Goal: Task Accomplishment & Management: Manage account settings

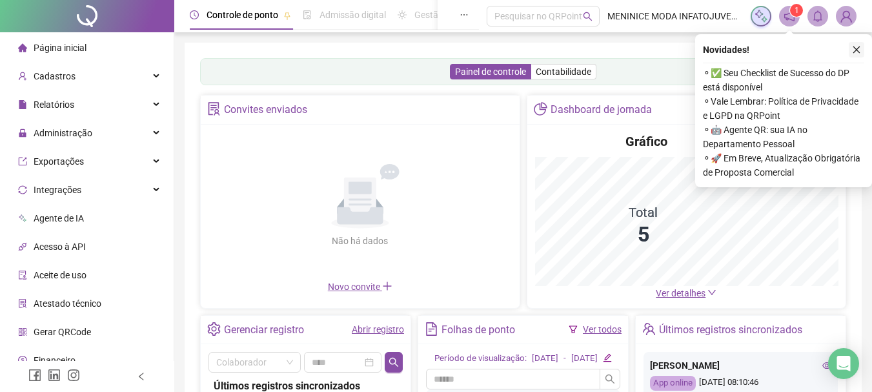
click at [856, 50] on icon "close" at bounding box center [856, 49] width 9 height 9
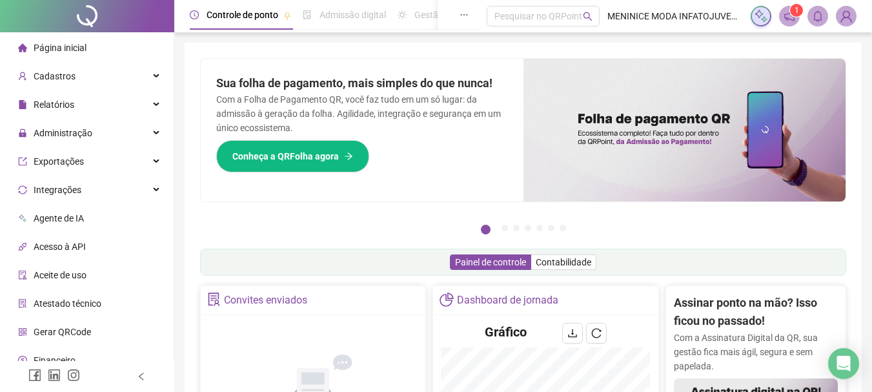
scroll to position [41, 0]
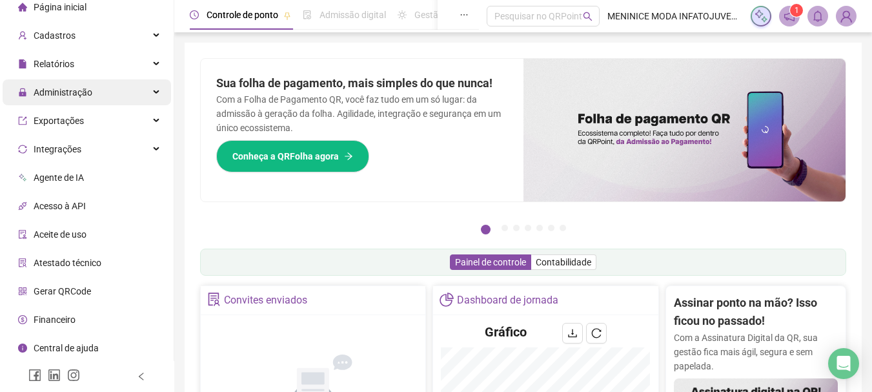
click at [109, 101] on div "Administração" at bounding box center [87, 92] width 168 height 26
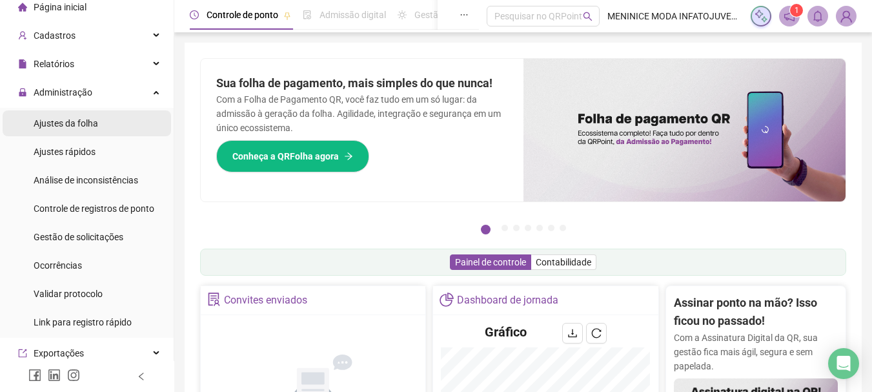
click at [110, 130] on li "Ajustes da folha" at bounding box center [87, 123] width 168 height 26
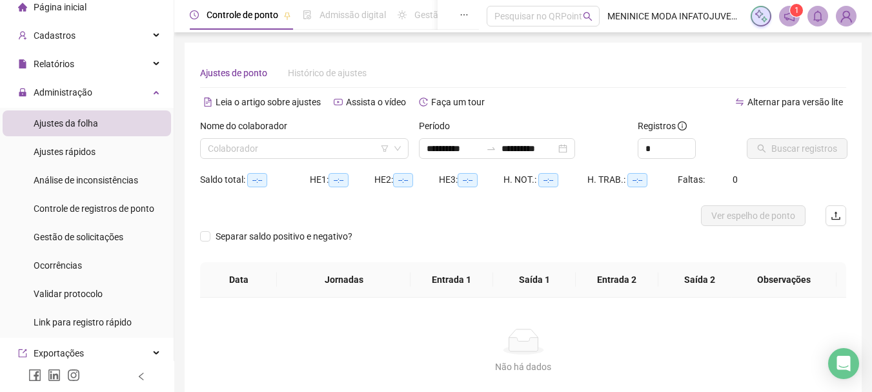
type input "**********"
click at [336, 150] on input "search" at bounding box center [298, 148] width 181 height 19
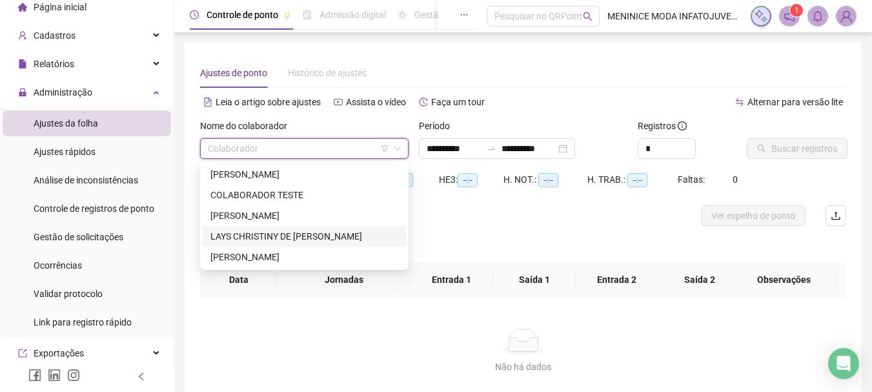
click at [268, 234] on div "LAYS CHRISTINY DE [PERSON_NAME]" at bounding box center [304, 236] width 188 height 14
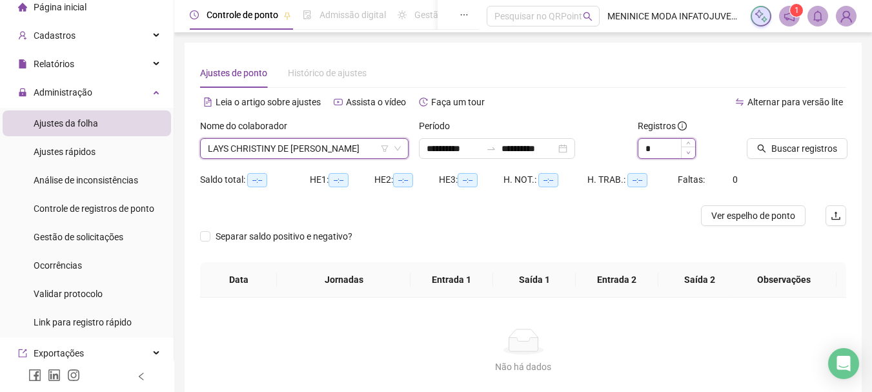
drag, startPoint x: 678, startPoint y: 152, endPoint x: 685, endPoint y: 152, distance: 7.7
click at [683, 152] on div "*" at bounding box center [666, 148] width 58 height 21
click at [692, 147] on span "Decrease Value" at bounding box center [688, 152] width 14 height 12
type input "*"
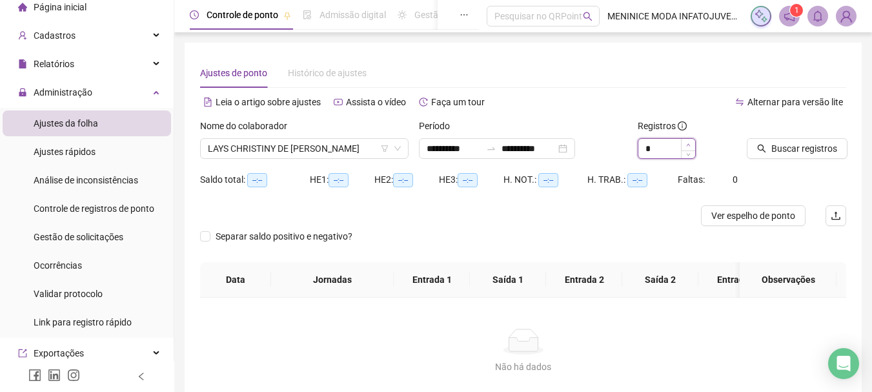
click at [688, 144] on icon "up" at bounding box center [688, 144] width 4 height 3
click at [778, 148] on span "Buscar registros" at bounding box center [804, 148] width 66 height 14
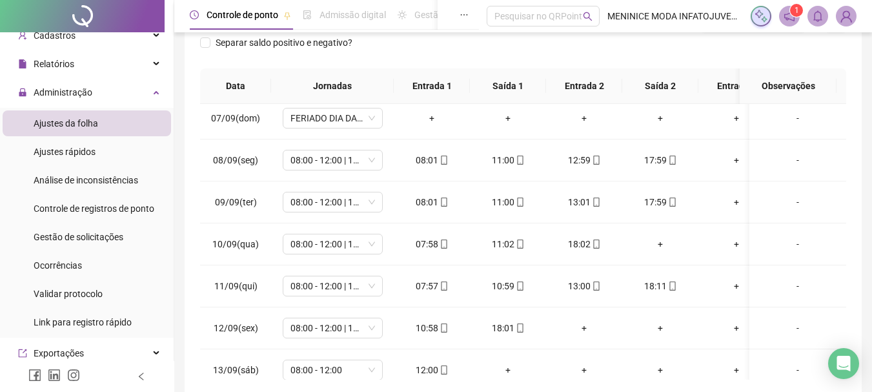
scroll to position [323, 0]
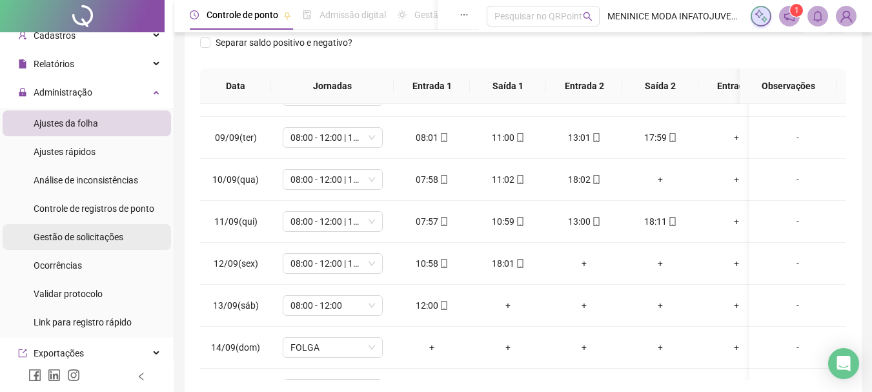
click at [92, 236] on span "Gestão de solicitações" at bounding box center [79, 237] width 90 height 10
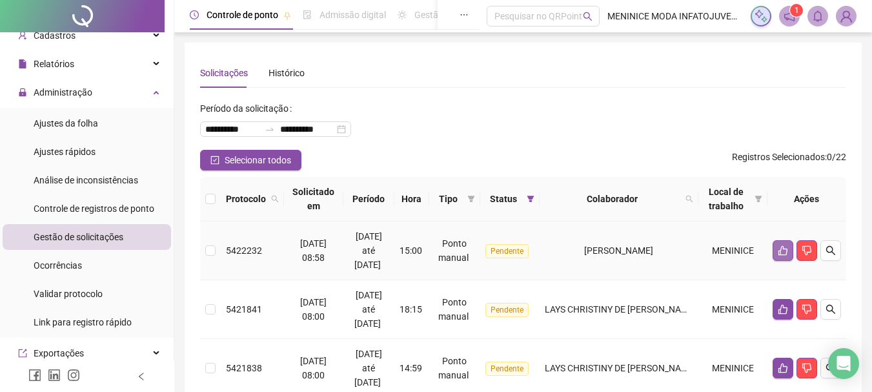
click at [781, 247] on icon "like" at bounding box center [782, 251] width 9 height 10
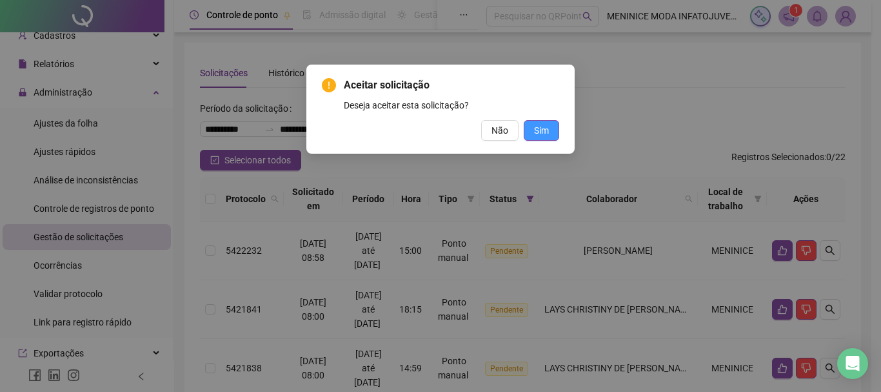
click at [542, 124] on span "Sim" at bounding box center [541, 130] width 15 height 14
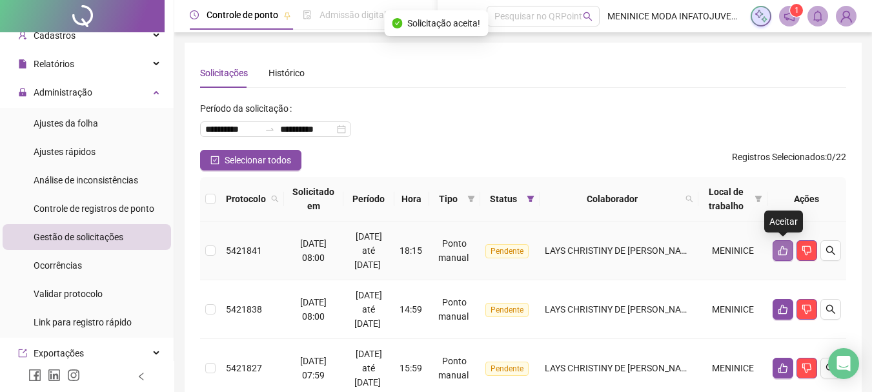
click at [784, 249] on icon "like" at bounding box center [782, 251] width 9 height 10
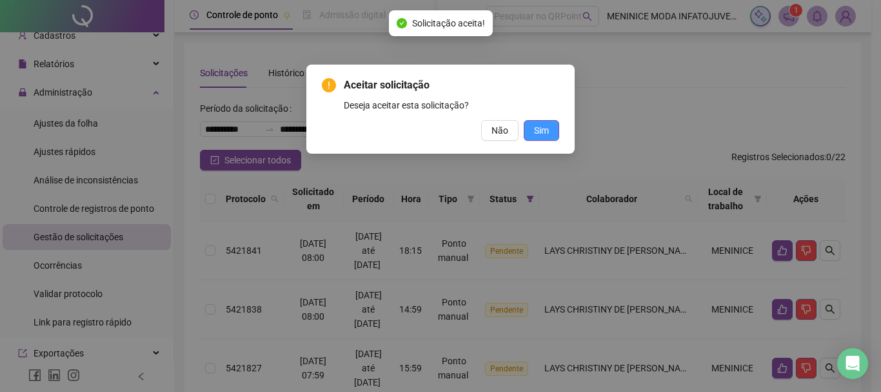
click at [549, 134] on button "Sim" at bounding box center [541, 130] width 35 height 21
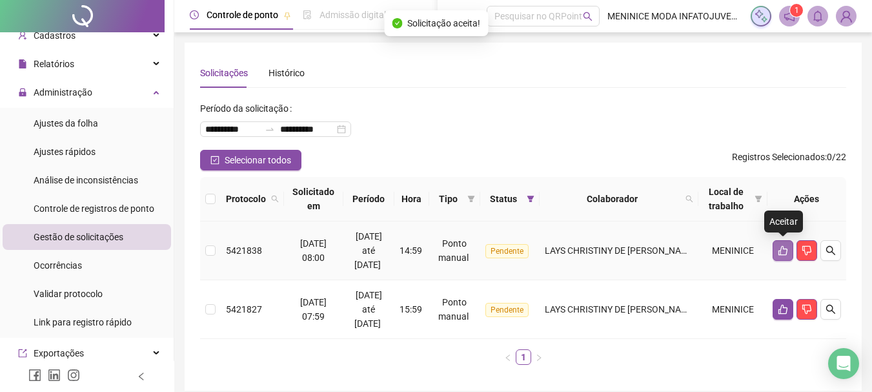
click at [788, 250] on button "button" at bounding box center [782, 250] width 21 height 21
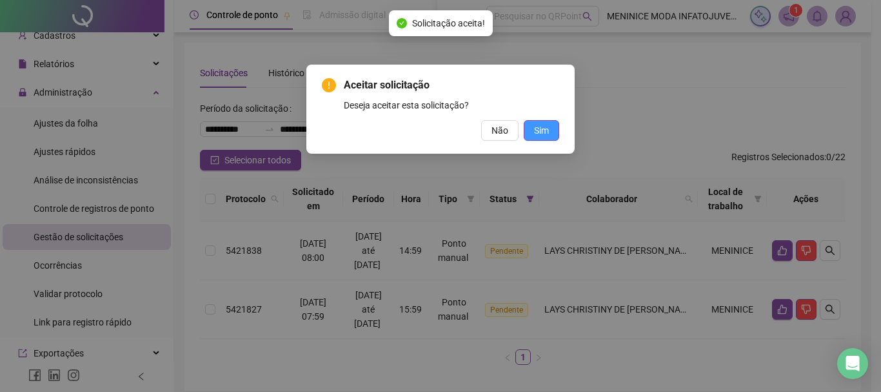
click at [547, 125] on span "Sim" at bounding box center [541, 130] width 15 height 14
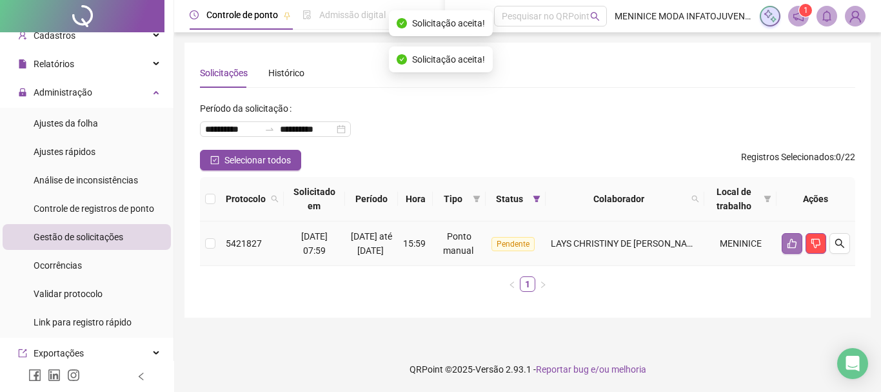
click at [794, 248] on icon "like" at bounding box center [792, 243] width 10 height 10
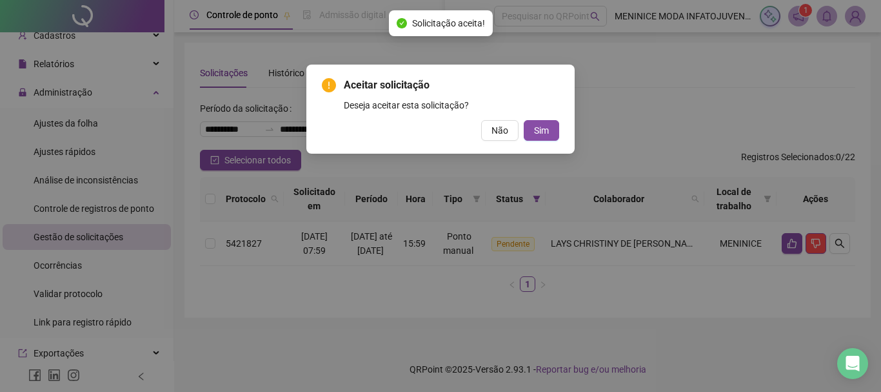
drag, startPoint x: 550, startPoint y: 132, endPoint x: 490, endPoint y: 141, distance: 60.6
click at [550, 133] on button "Sim" at bounding box center [541, 130] width 35 height 21
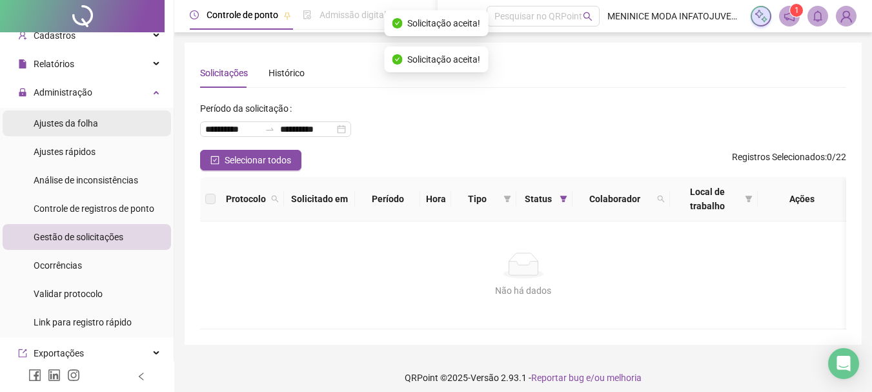
click at [106, 118] on li "Ajustes da folha" at bounding box center [87, 123] width 168 height 26
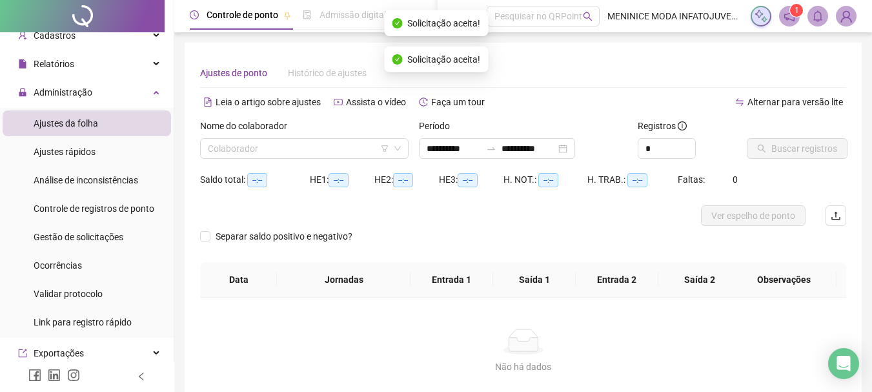
type input "**********"
click at [318, 145] on input "search" at bounding box center [298, 148] width 181 height 19
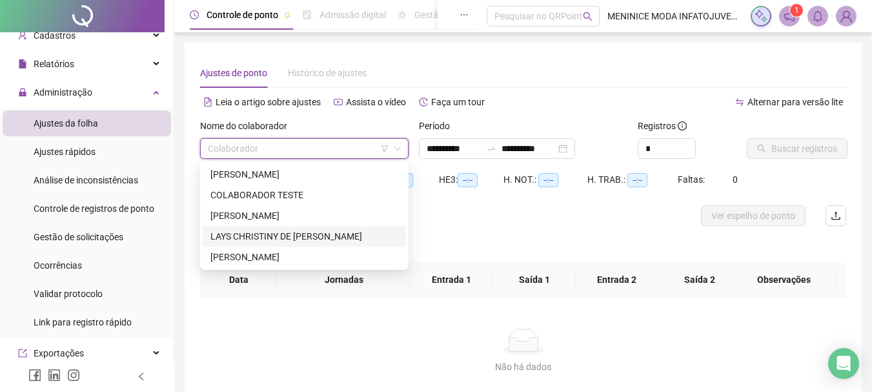
click at [275, 230] on div "LAYS CHRISTINY DE [PERSON_NAME]" at bounding box center [304, 236] width 188 height 14
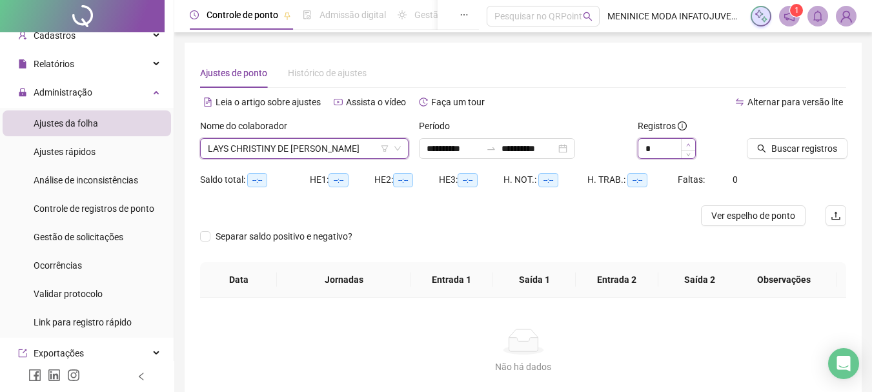
type input "*"
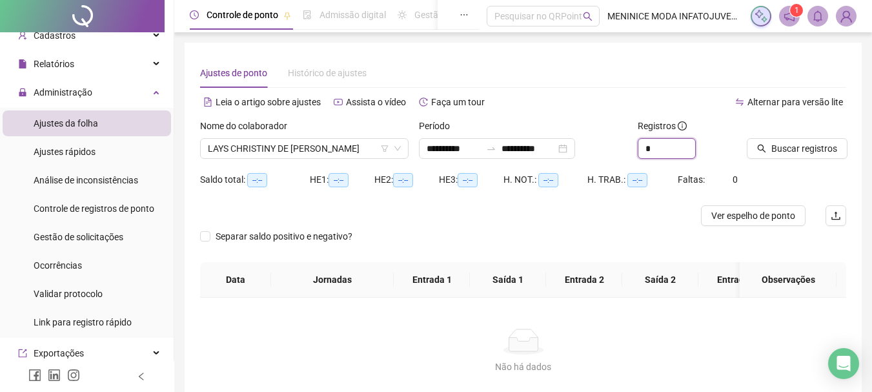
drag, startPoint x: 687, startPoint y: 143, endPoint x: 729, endPoint y: 143, distance: 42.6
click at [693, 143] on icon "up" at bounding box center [695, 143] width 5 height 5
click at [777, 140] on button "Buscar registros" at bounding box center [797, 148] width 101 height 21
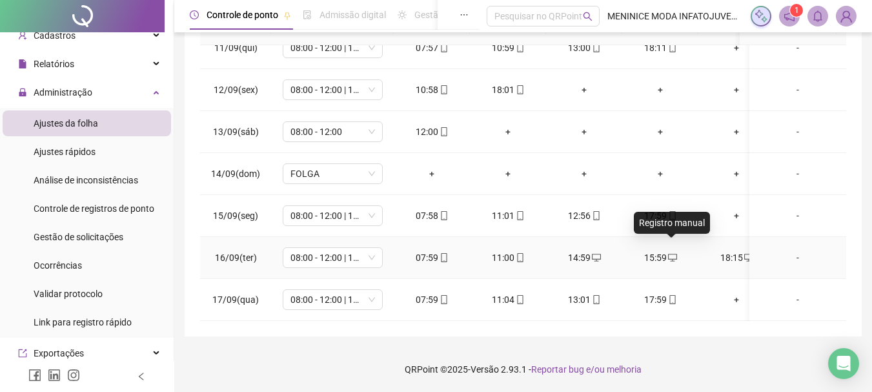
click at [670, 253] on icon "desktop" at bounding box center [672, 257] width 9 height 9
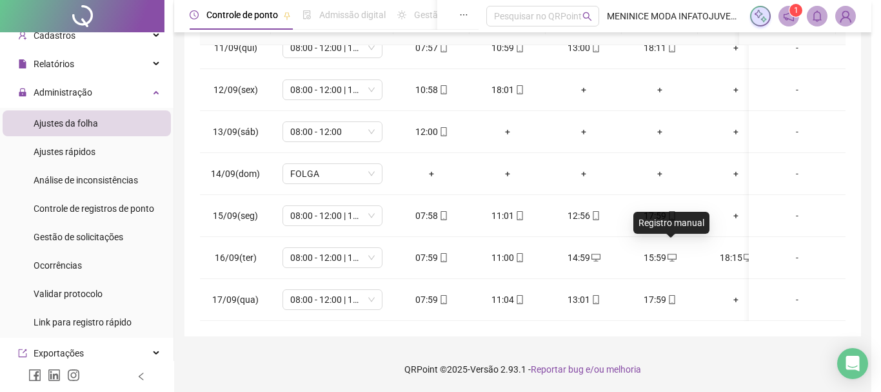
type input "**********"
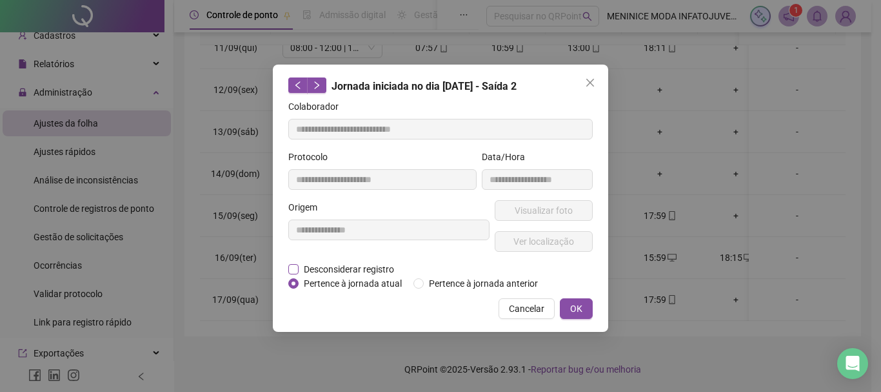
click at [368, 267] on span "Desconsiderar registro" at bounding box center [349, 269] width 101 height 14
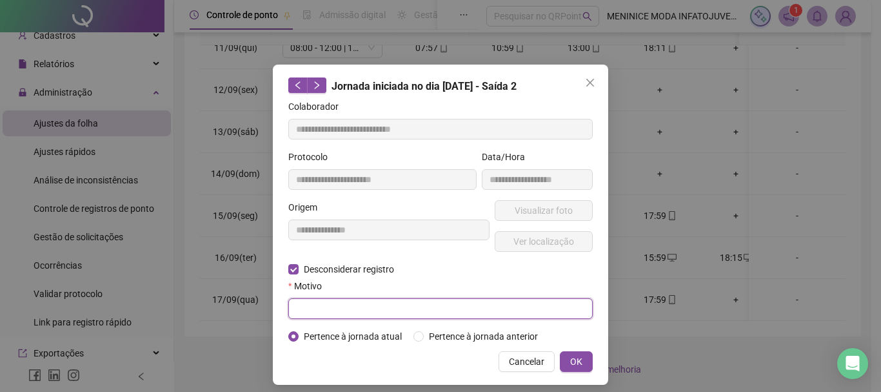
click at [371, 304] on input "text" at bounding box center [440, 308] width 305 height 21
type input "****"
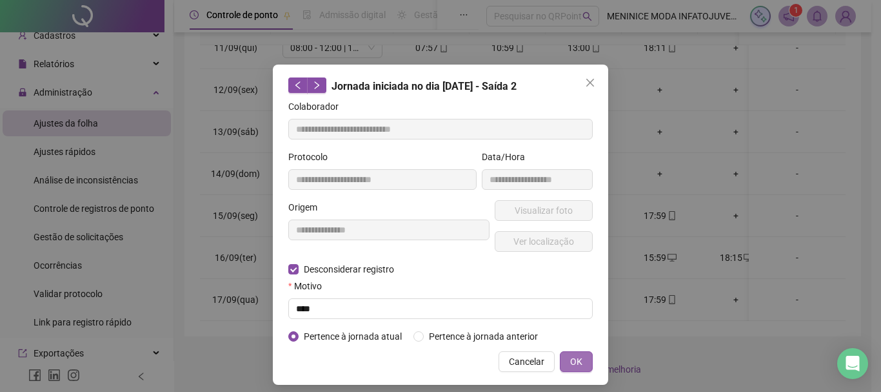
click at [570, 360] on span "OK" at bounding box center [576, 361] width 12 height 14
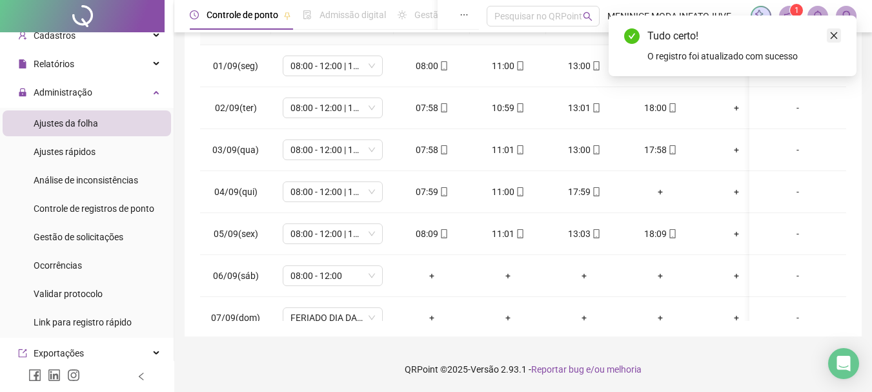
click at [836, 34] on icon "close" at bounding box center [833, 35] width 7 height 7
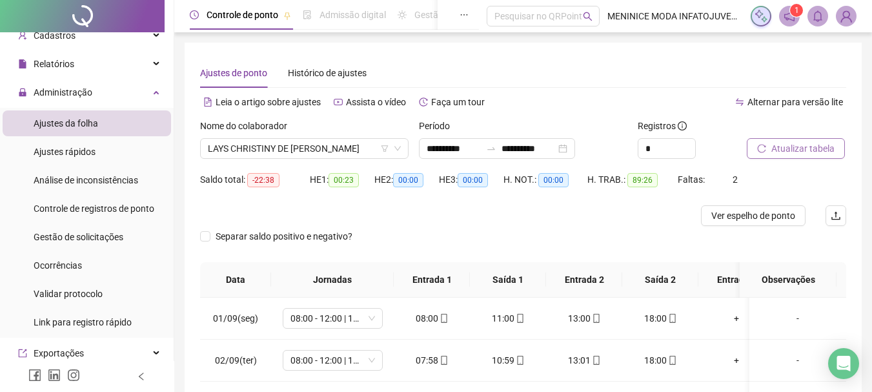
click at [790, 148] on span "Atualizar tabela" at bounding box center [802, 148] width 63 height 14
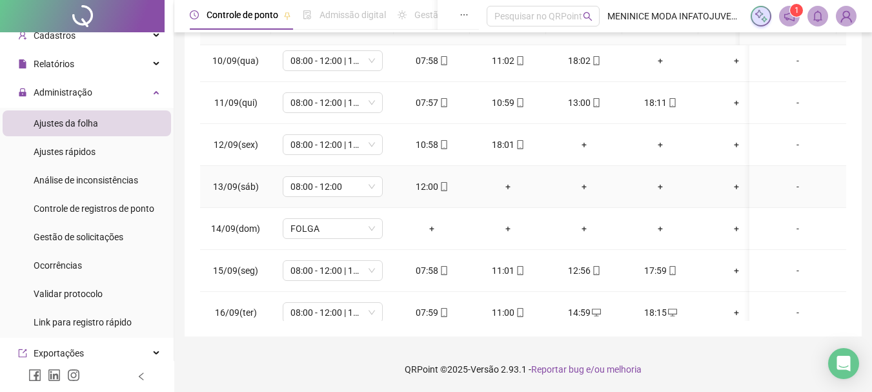
scroll to position [318, 0]
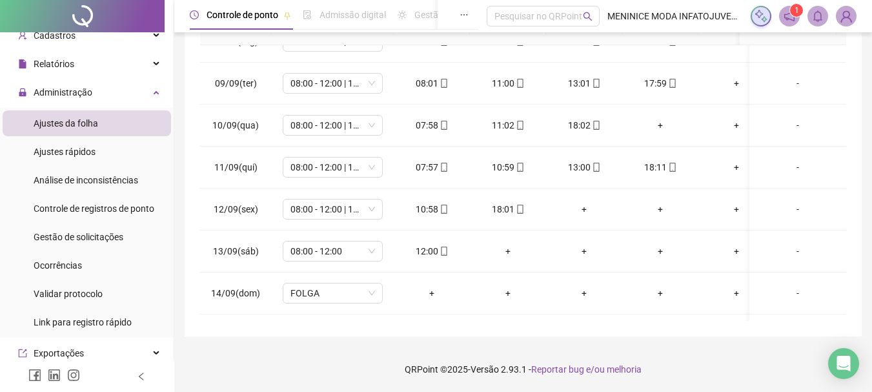
click at [619, 35] on th "Entrada 2" at bounding box center [584, 27] width 76 height 35
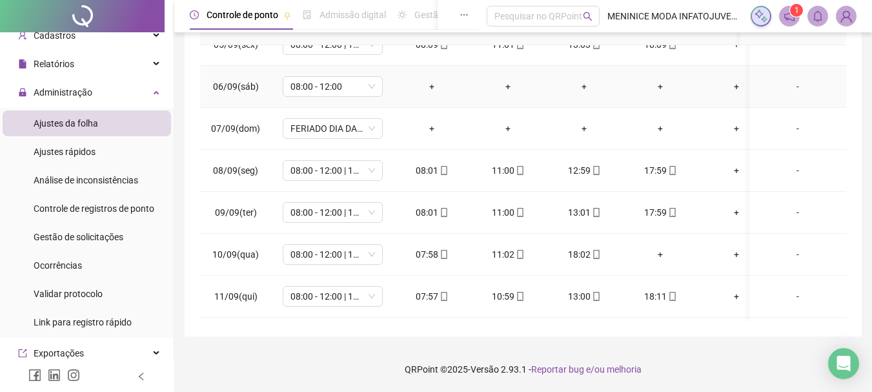
scroll to position [254, 0]
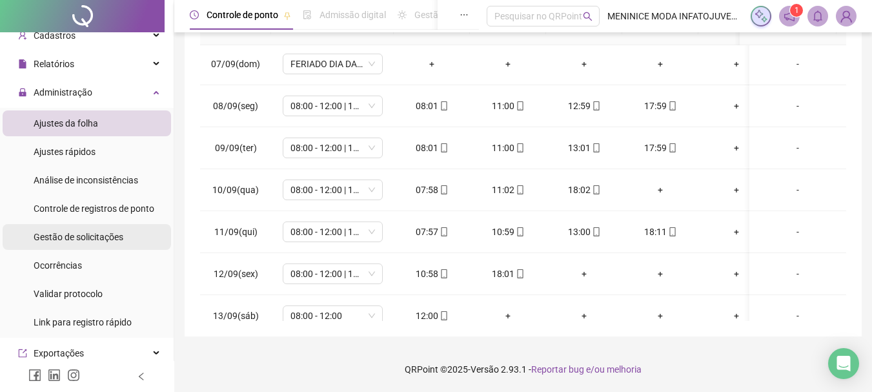
click at [121, 236] on span "Gestão de solicitações" at bounding box center [79, 237] width 90 height 10
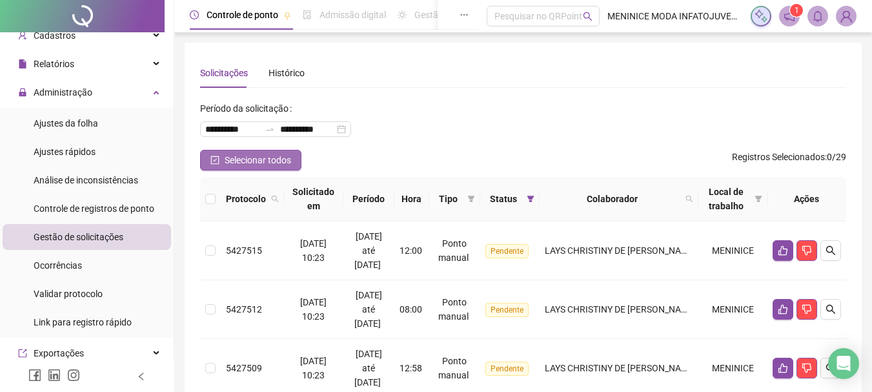
click at [281, 164] on span "Selecionar todos" at bounding box center [258, 160] width 66 height 14
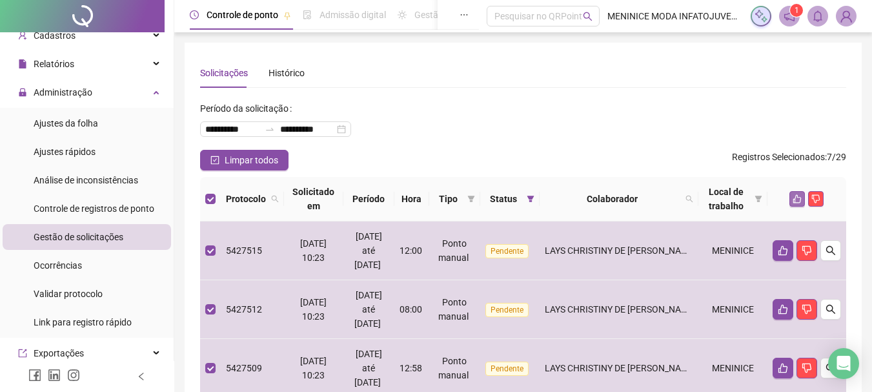
click at [798, 197] on icon "like" at bounding box center [796, 198] width 9 height 9
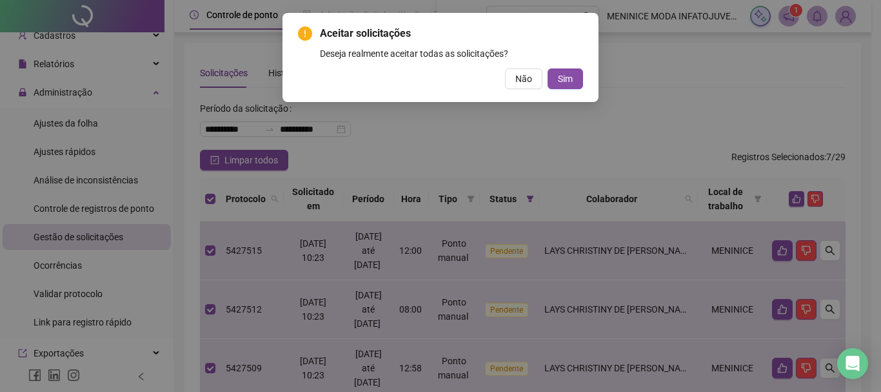
click at [557, 83] on button "Sim" at bounding box center [565, 78] width 35 height 21
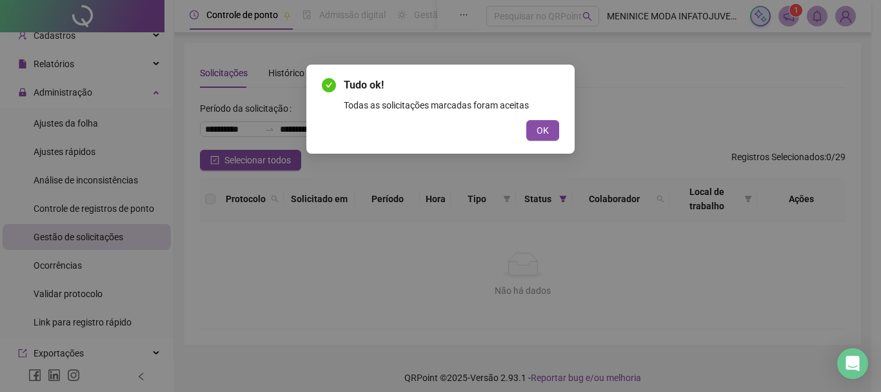
click at [541, 123] on button "OK" at bounding box center [543, 130] width 33 height 21
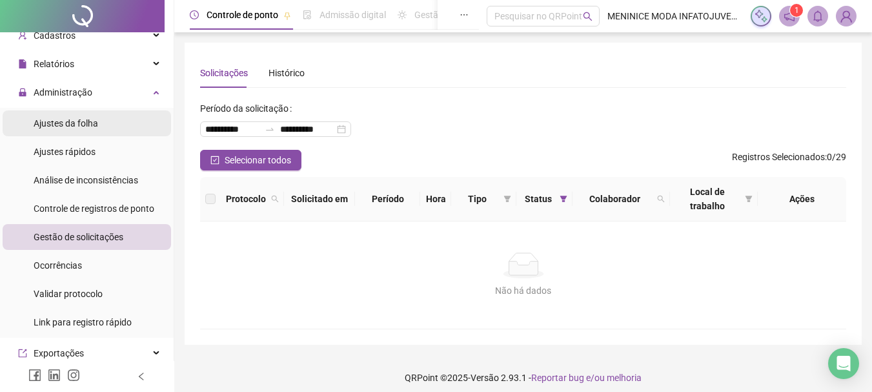
click at [63, 120] on span "Ajustes da folha" at bounding box center [66, 123] width 65 height 10
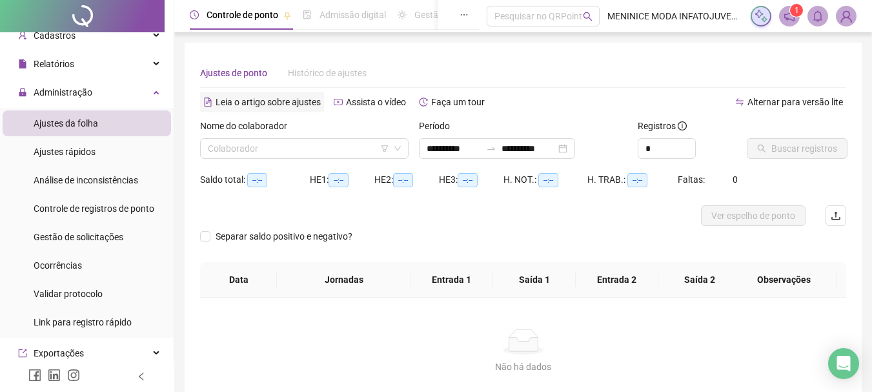
type input "**********"
click at [274, 146] on input "search" at bounding box center [298, 148] width 181 height 19
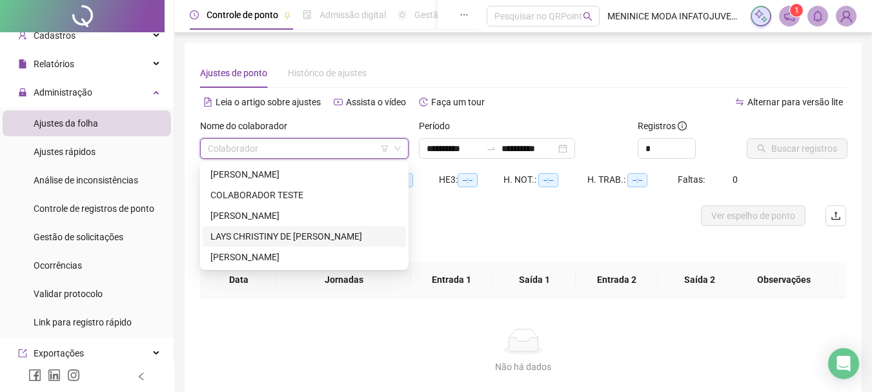
click at [243, 232] on div "LAYS CHRISTINY DE [PERSON_NAME]" at bounding box center [304, 236] width 188 height 14
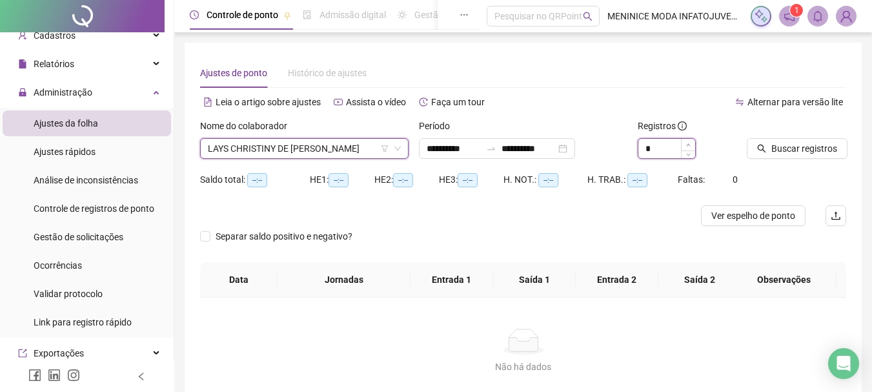
drag, startPoint x: 657, startPoint y: 146, endPoint x: 694, endPoint y: 143, distance: 37.0
click at [667, 146] on input "*" at bounding box center [666, 148] width 57 height 19
type input "*"
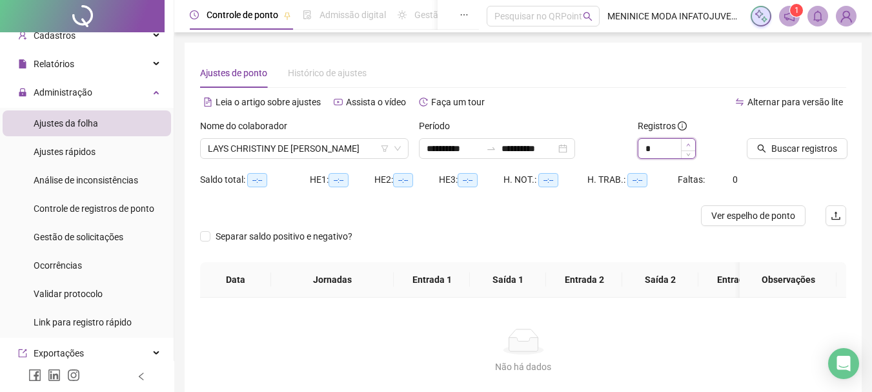
click at [692, 141] on span "Increase Value" at bounding box center [688, 145] width 14 height 12
click at [761, 146] on icon "search" at bounding box center [761, 148] width 9 height 9
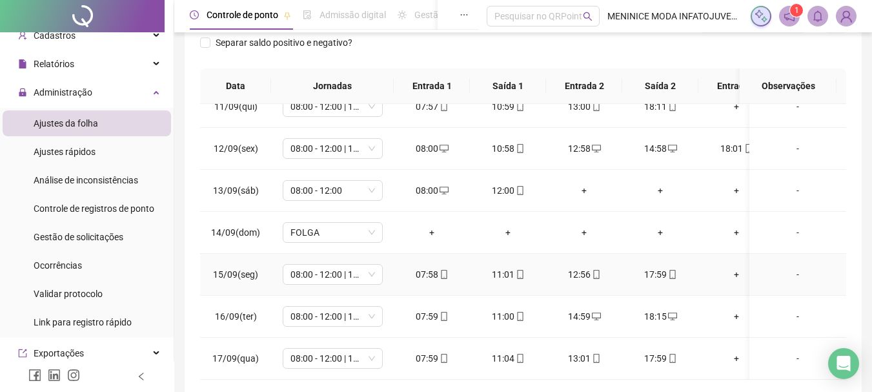
scroll to position [252, 0]
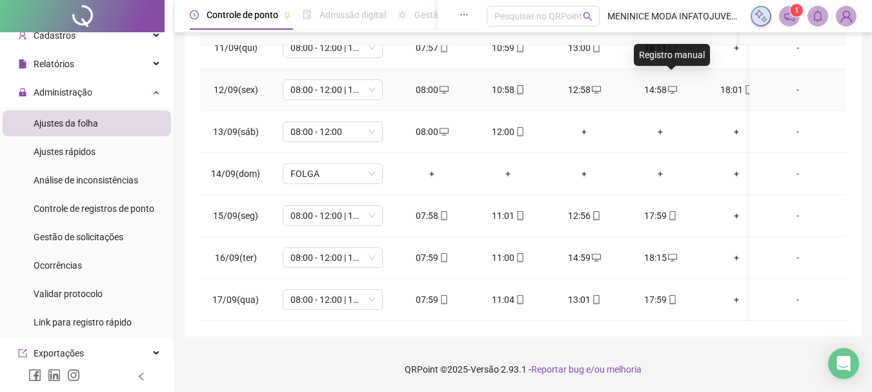
click at [672, 85] on icon "desktop" at bounding box center [672, 89] width 9 height 9
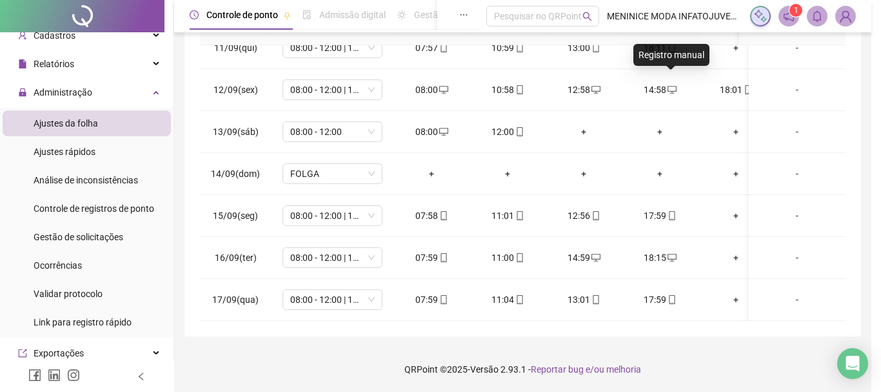
type input "**********"
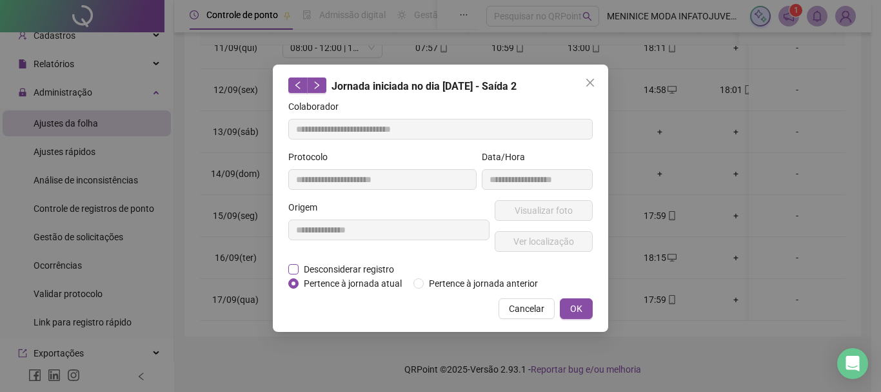
click at [351, 266] on span "Desconsiderar registro" at bounding box center [349, 269] width 101 height 14
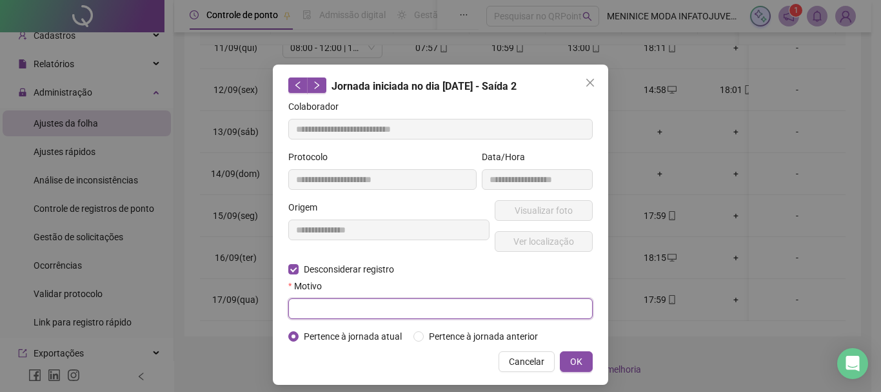
click at [374, 301] on input "text" at bounding box center [440, 308] width 305 height 21
type input "****"
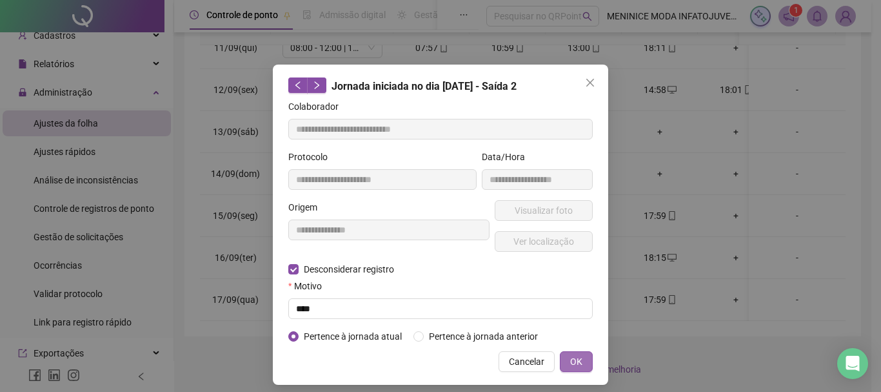
click at [586, 356] on button "OK" at bounding box center [576, 361] width 33 height 21
click at [574, 362] on span "OK" at bounding box center [576, 361] width 12 height 14
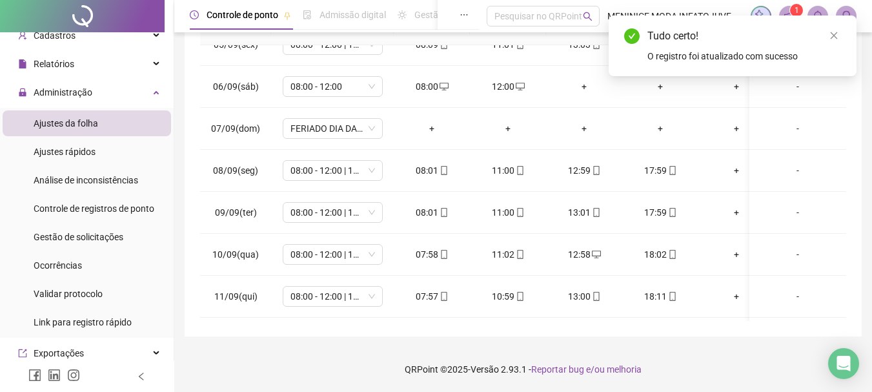
scroll to position [0, 0]
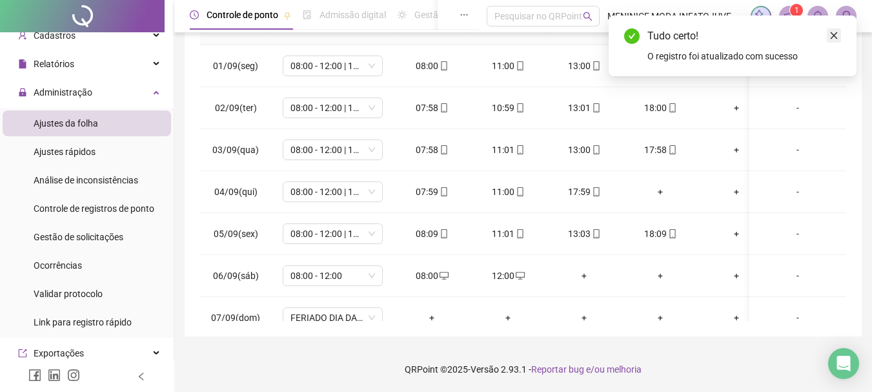
click at [834, 34] on icon "close" at bounding box center [833, 35] width 9 height 9
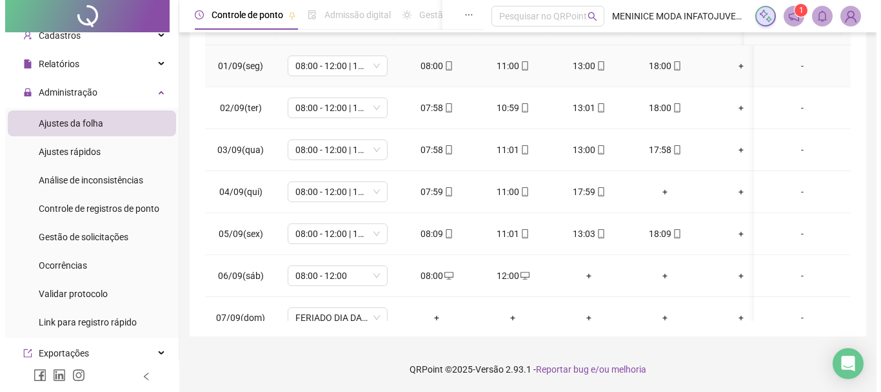
scroll to position [59, 0]
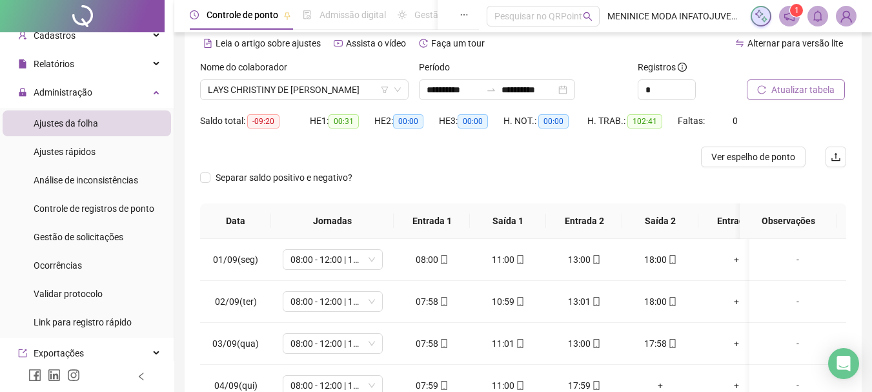
click at [804, 87] on span "Atualizar tabela" at bounding box center [802, 90] width 63 height 14
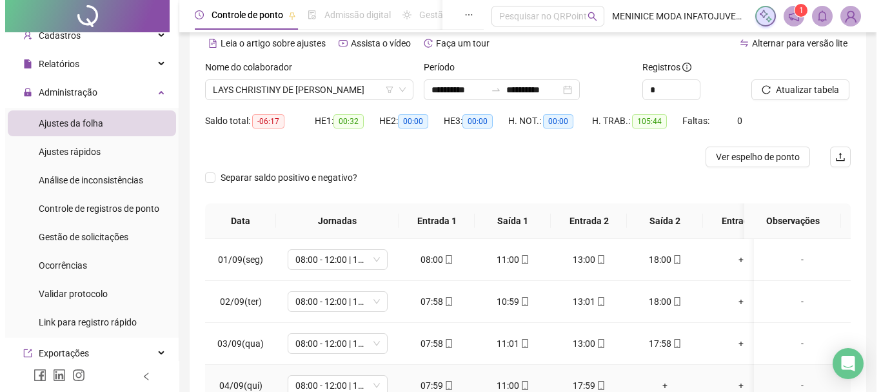
scroll to position [0, 0]
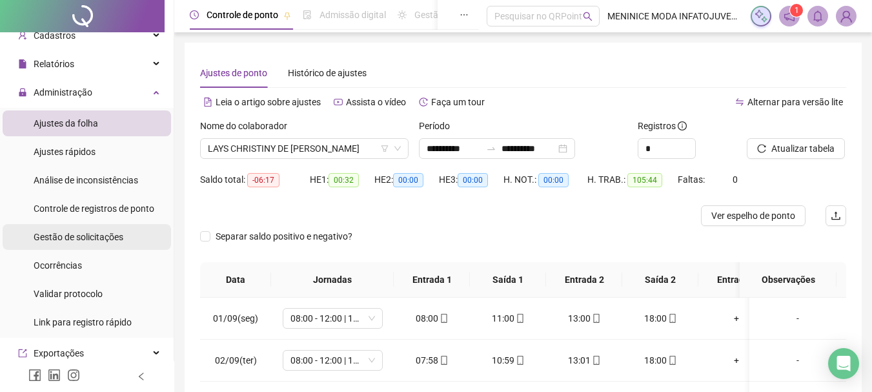
click at [106, 232] on span "Gestão de solicitações" at bounding box center [79, 237] width 90 height 10
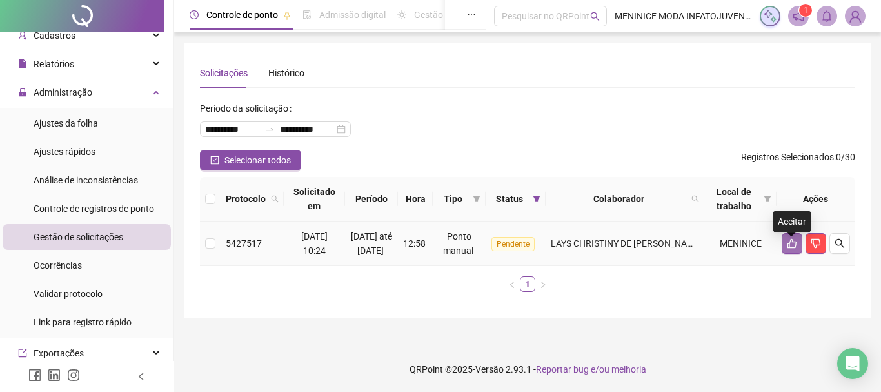
click at [794, 248] on icon "like" at bounding box center [792, 244] width 9 height 10
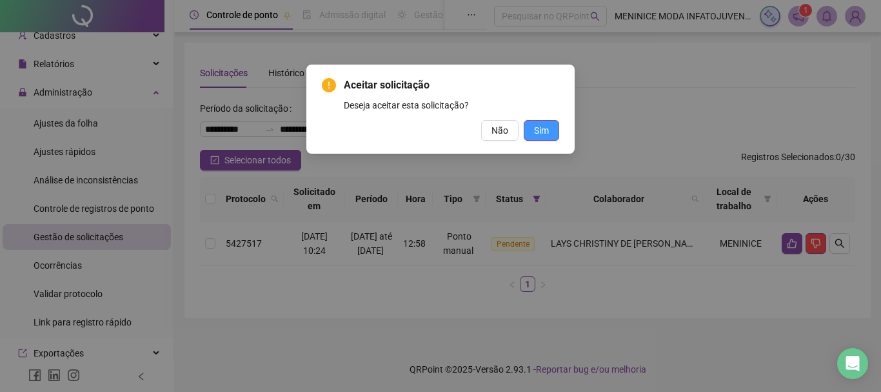
click at [547, 123] on span "Sim" at bounding box center [541, 130] width 15 height 14
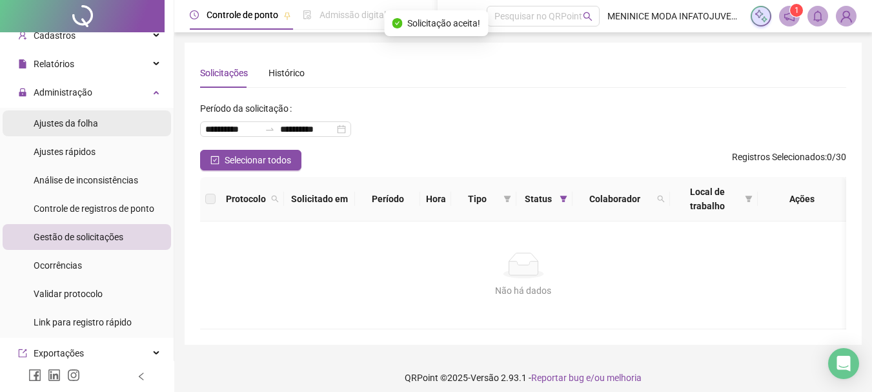
click at [69, 132] on div "Ajustes da folha" at bounding box center [66, 123] width 65 height 26
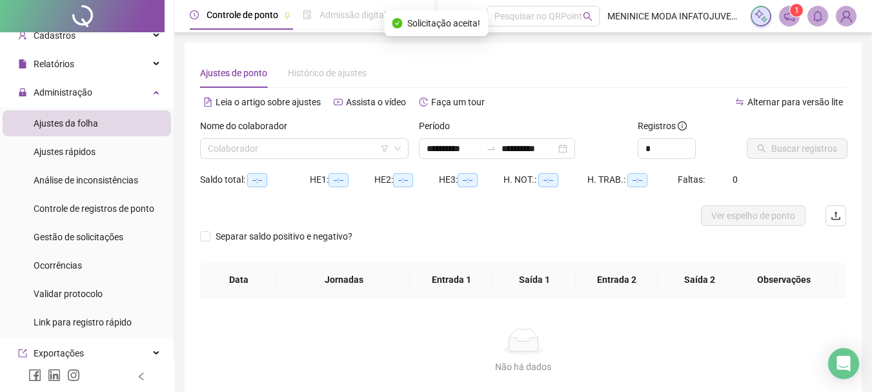
type input "**********"
click at [379, 148] on input "search" at bounding box center [298, 148] width 181 height 19
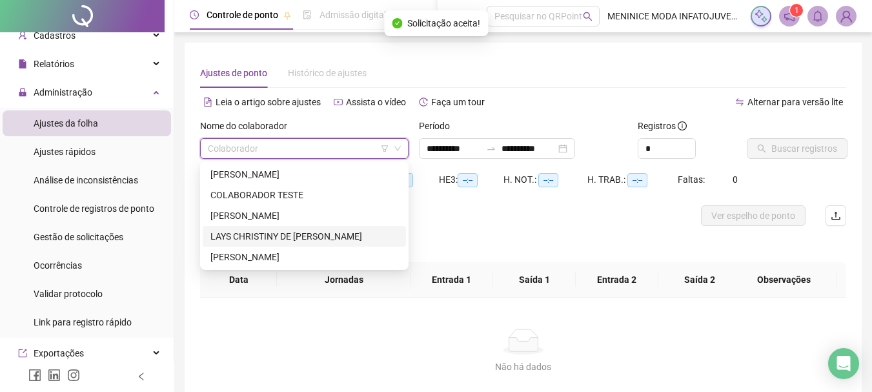
drag, startPoint x: 312, startPoint y: 234, endPoint x: 337, endPoint y: 225, distance: 26.5
click at [314, 234] on div "LAYS CHRISTINY DE [PERSON_NAME]" at bounding box center [304, 236] width 188 height 14
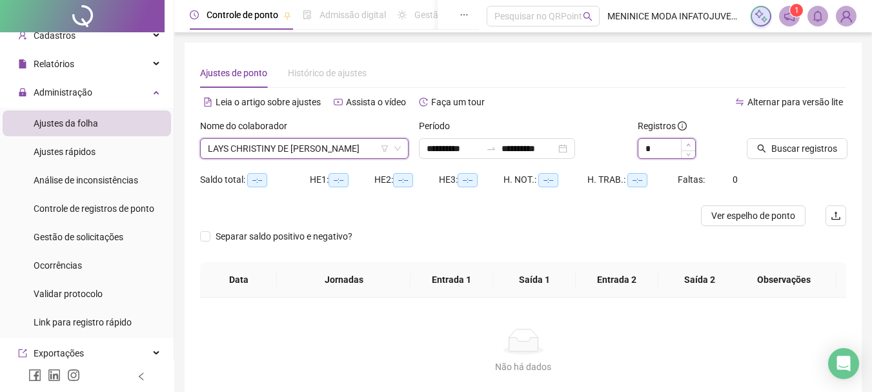
type input "*"
click at [695, 145] on span "Increase Value" at bounding box center [695, 144] width 1 height 10
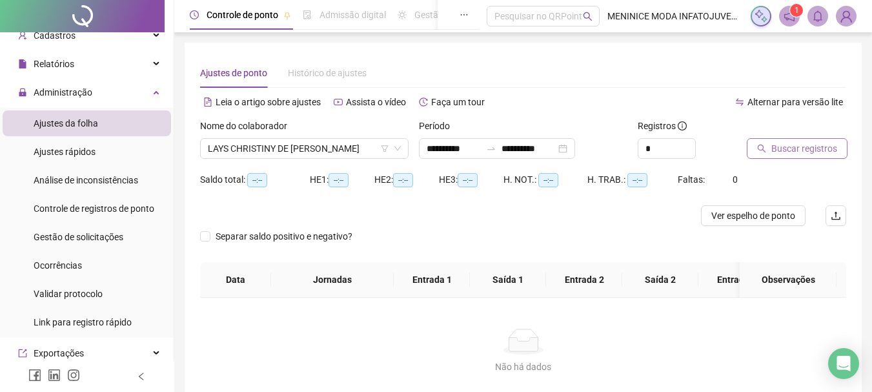
click at [783, 141] on span "Buscar registros" at bounding box center [804, 148] width 66 height 14
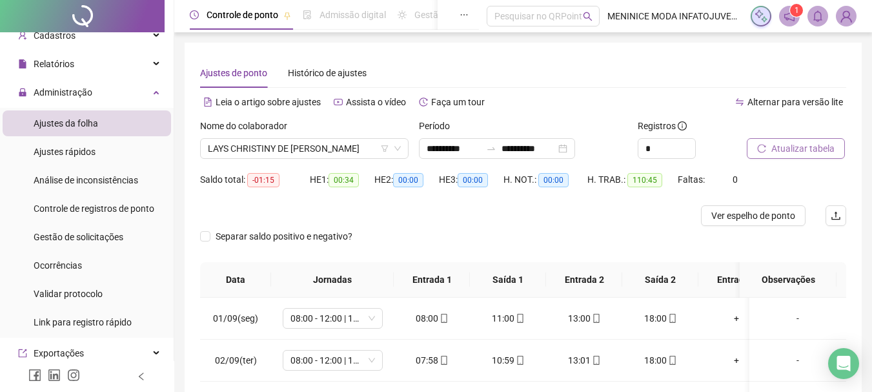
click at [787, 152] on span "Atualizar tabela" at bounding box center [802, 148] width 63 height 14
click at [556, 148] on input "**********" at bounding box center [528, 148] width 54 height 14
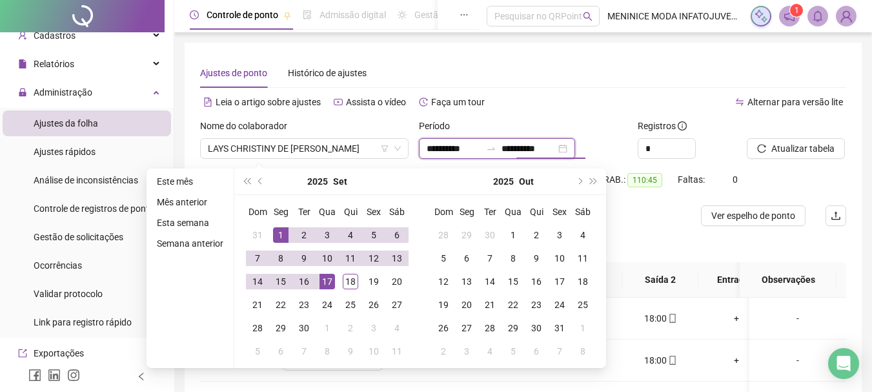
drag, startPoint x: 570, startPoint y: 148, endPoint x: 511, endPoint y: 152, distance: 59.5
click at [511, 152] on div "**********" at bounding box center [497, 148] width 156 height 21
type input "**********"
click at [343, 279] on div "18" at bounding box center [350, 281] width 15 height 15
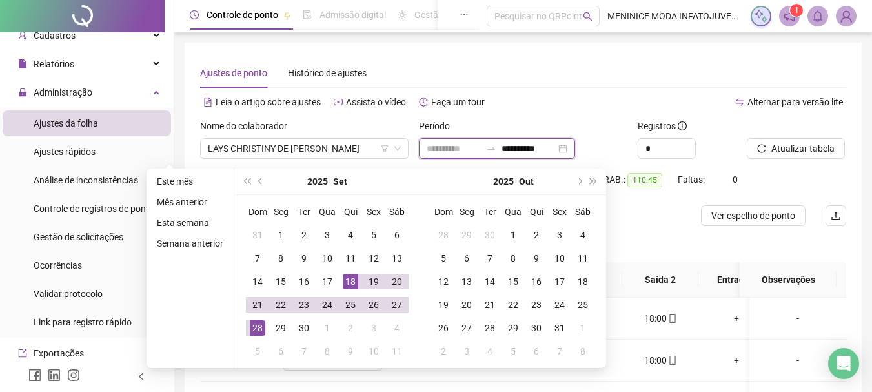
type input "**********"
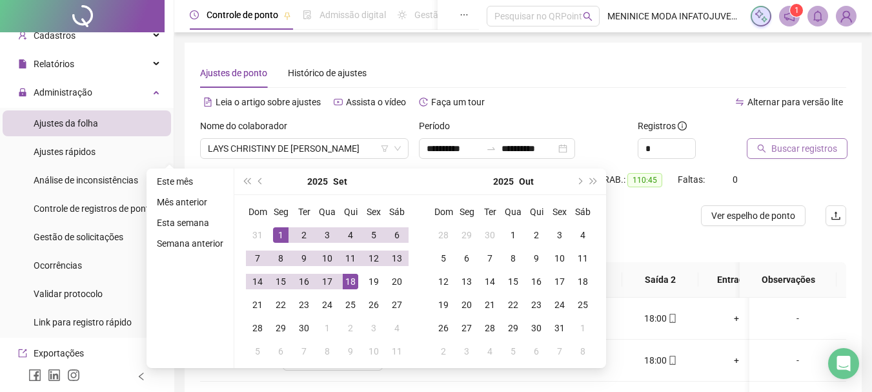
click at [767, 145] on button "Buscar registros" at bounding box center [797, 148] width 101 height 21
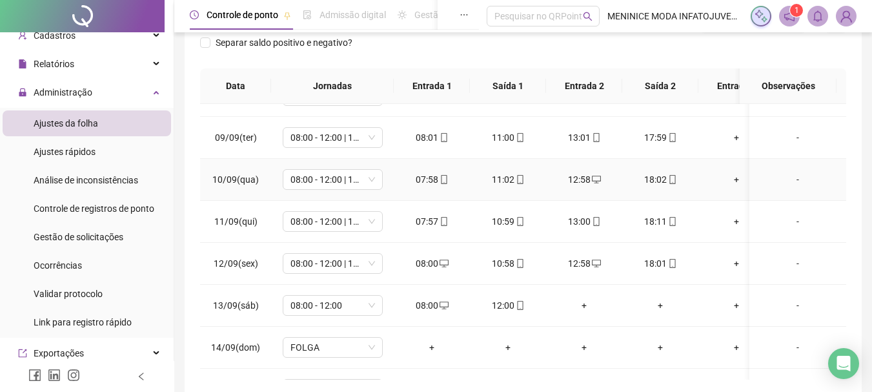
scroll to position [489, 0]
